Goal: Task Accomplishment & Management: Manage account settings

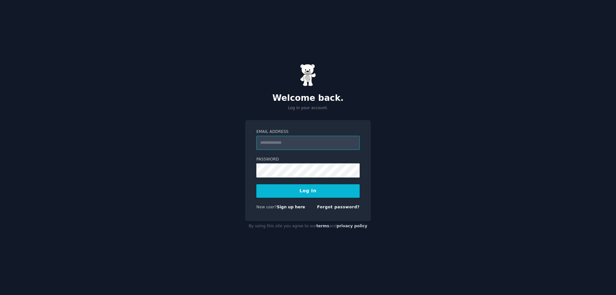
click at [320, 144] on input "Email Address" at bounding box center [307, 143] width 103 height 14
type input "**********"
click at [313, 190] on button "Log In" at bounding box center [307, 190] width 103 height 13
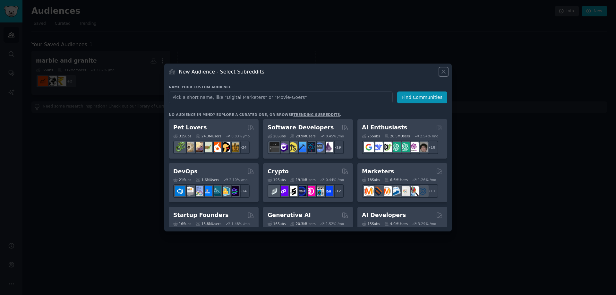
click at [443, 71] on icon at bounding box center [444, 72] width 4 height 4
